Goal: Find specific page/section: Find specific page/section

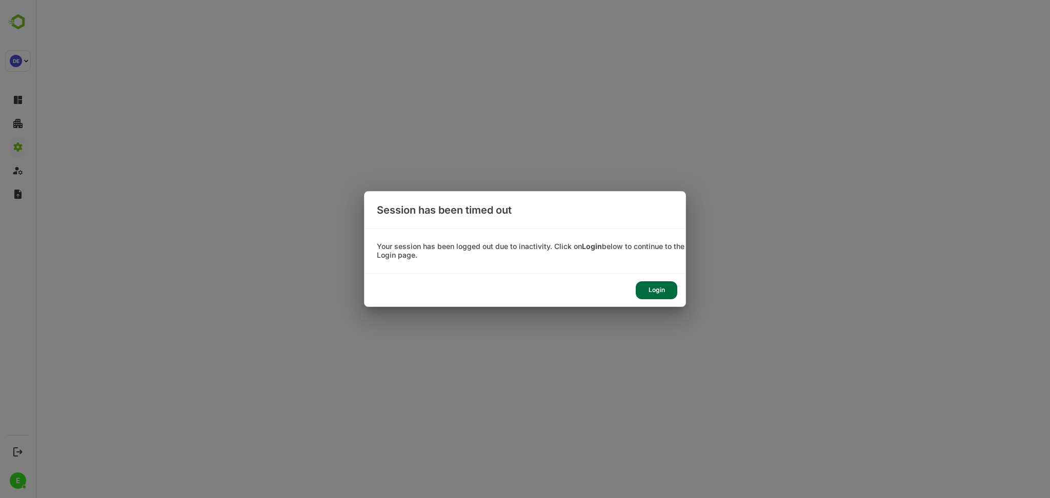
click at [646, 292] on div "Login" at bounding box center [657, 291] width 42 height 18
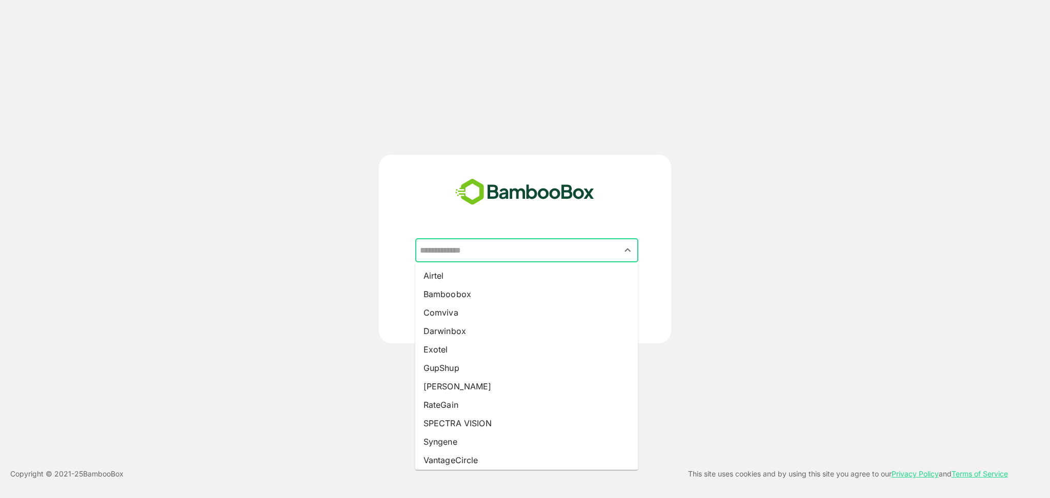
click at [469, 250] on input "text" at bounding box center [526, 250] width 219 height 19
click at [447, 356] on li "Exotel" at bounding box center [526, 350] width 223 height 18
type input "******"
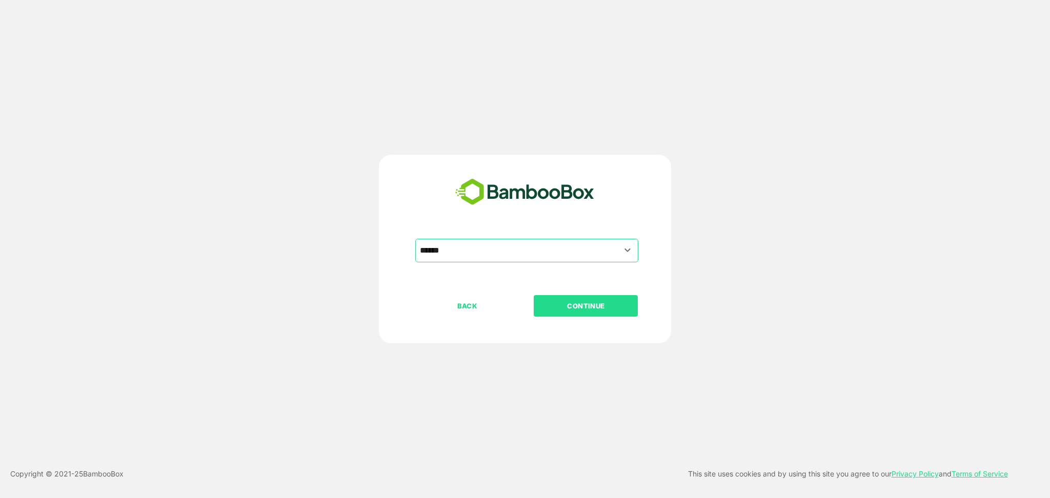
click at [595, 306] on p "CONTINUE" at bounding box center [586, 306] width 103 height 11
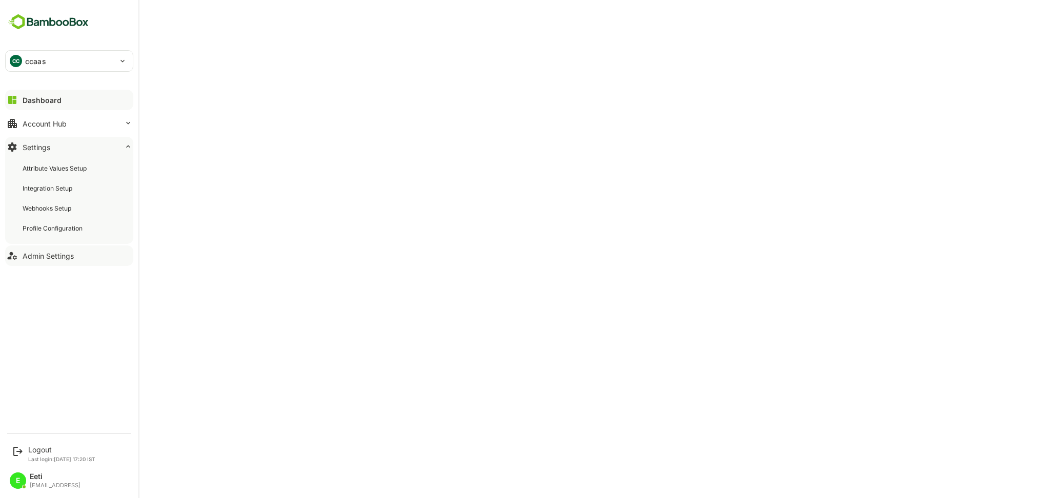
click at [37, 254] on div "Admin Settings" at bounding box center [48, 256] width 51 height 9
